Goal: Task Accomplishment & Management: Manage account settings

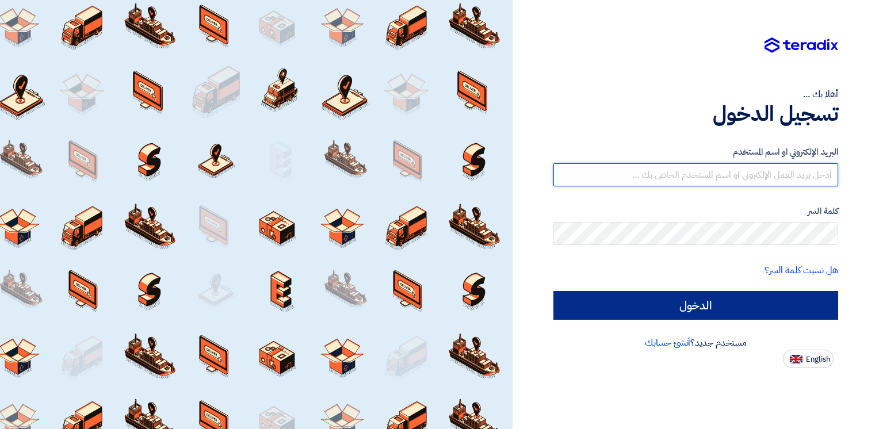
type input "[PERSON_NAME][EMAIL_ADDRESS][PERSON_NAME][DOMAIN_NAME]"
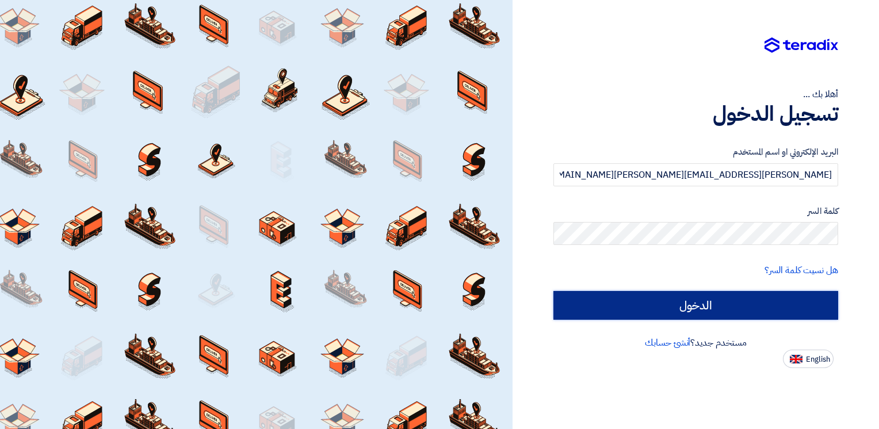
click at [656, 305] on input "الدخول" at bounding box center [696, 305] width 285 height 29
type input "Sign in"
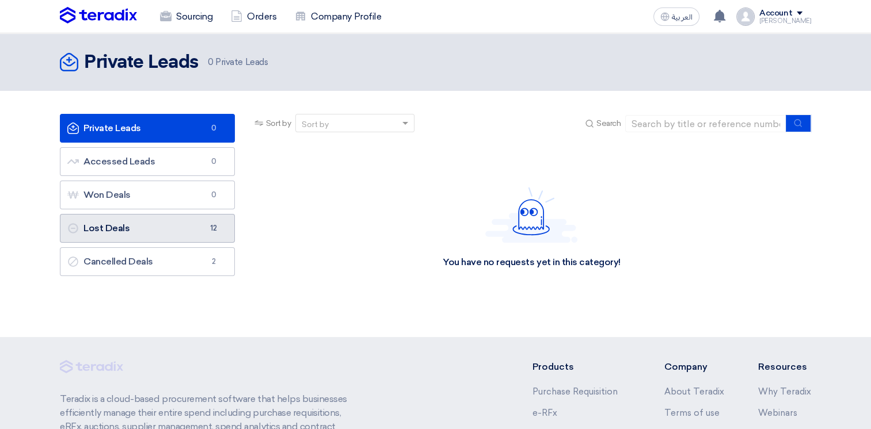
click at [93, 218] on link "Lost Deals Lost Deals 12" at bounding box center [147, 228] width 175 height 29
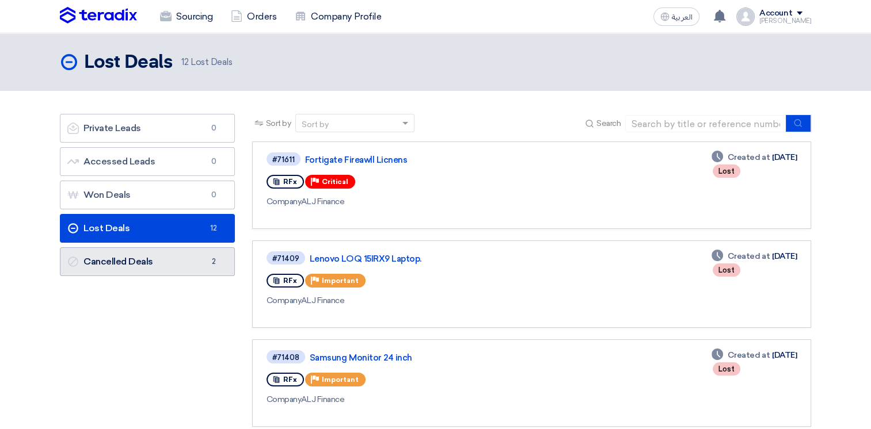
click at [167, 260] on link "Cancelled Deals Cancelled Deals 2" at bounding box center [147, 261] width 175 height 29
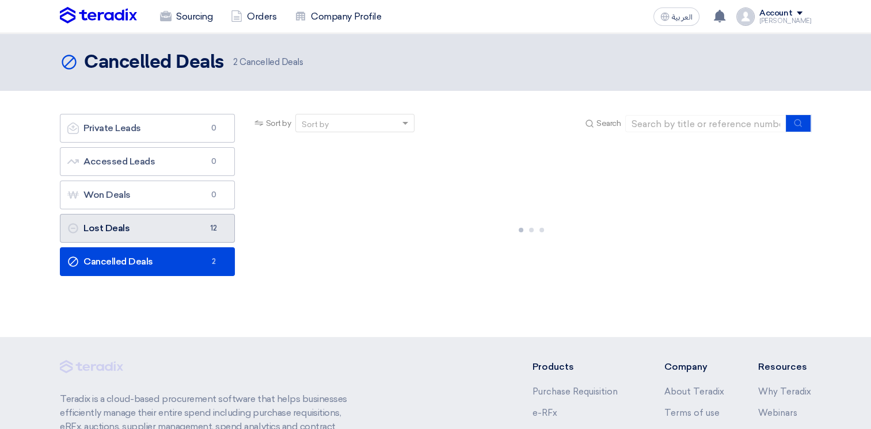
click at [185, 226] on link "Lost Deals Lost Deals 12" at bounding box center [147, 228] width 175 height 29
